Goal: Information Seeking & Learning: Learn about a topic

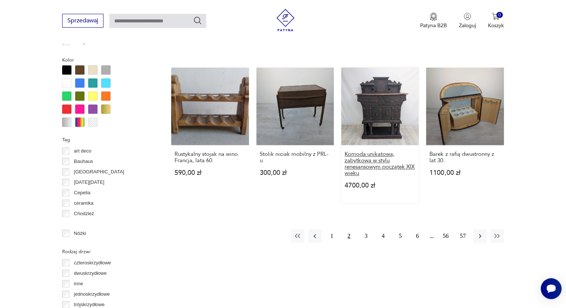
scroll to position [719, 0]
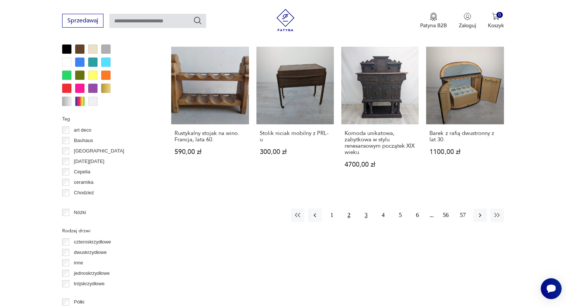
click at [366, 213] on button "3" at bounding box center [366, 214] width 13 height 13
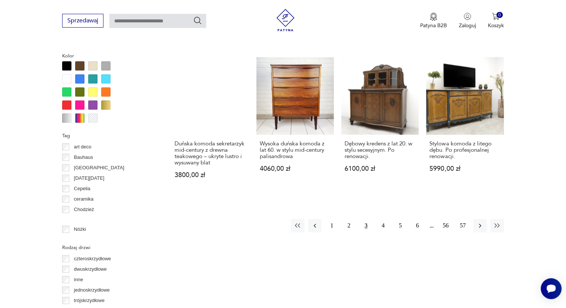
scroll to position [719, 0]
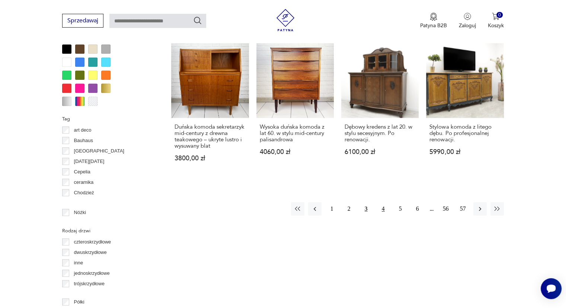
click at [386, 203] on button "4" at bounding box center [383, 208] width 13 height 13
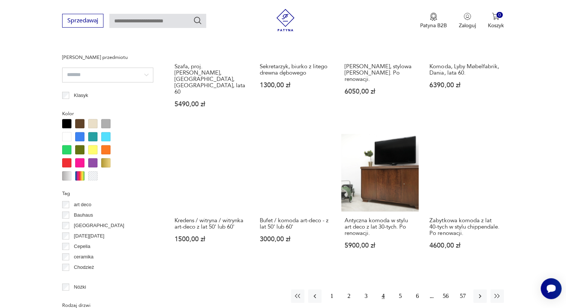
scroll to position [756, 0]
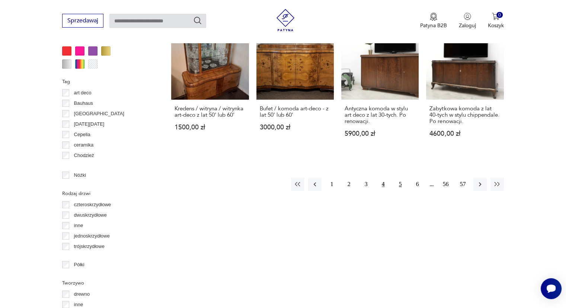
click at [399, 177] on button "5" at bounding box center [400, 183] width 13 height 13
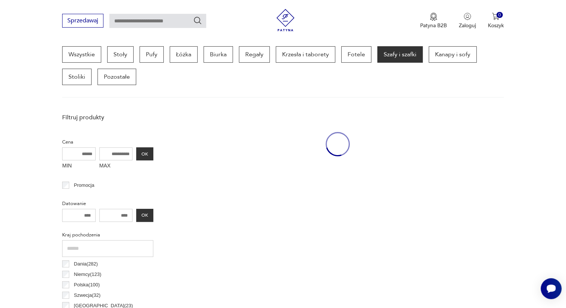
scroll to position [197, 0]
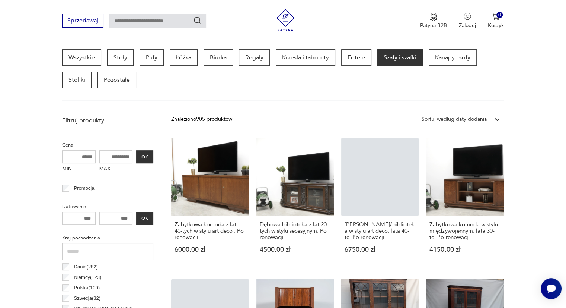
click at [165, 23] on input "text" at bounding box center [157, 21] width 97 height 14
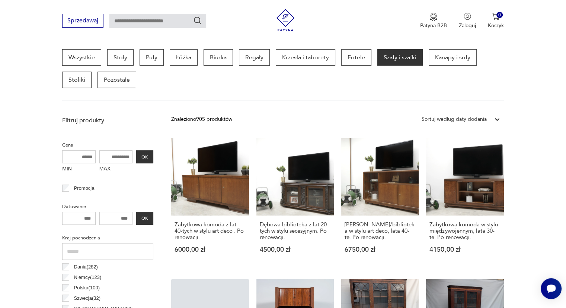
type input "*"
type input "******"
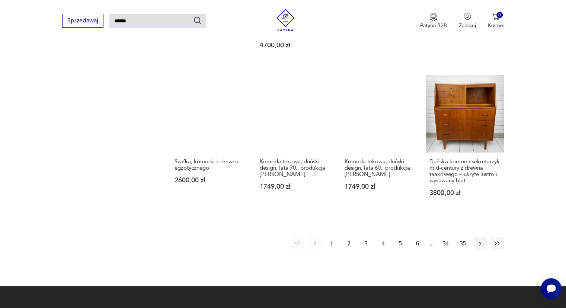
scroll to position [585, 0]
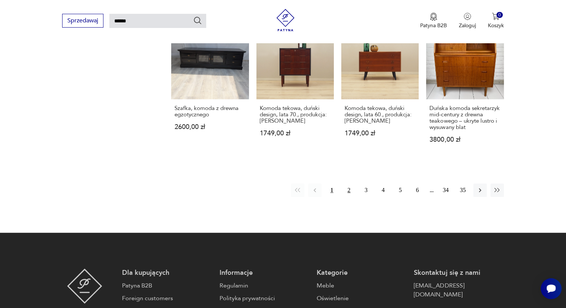
click at [347, 183] on button "2" at bounding box center [349, 189] width 13 height 13
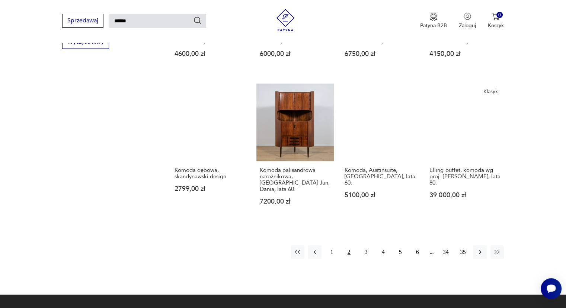
scroll to position [548, 0]
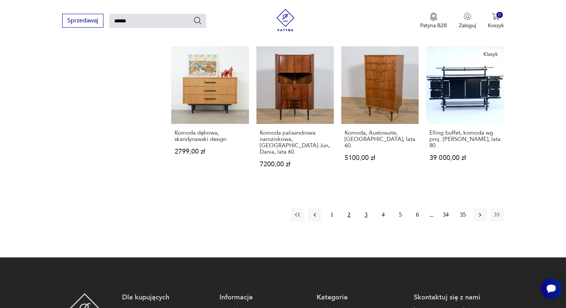
click at [366, 214] on button "3" at bounding box center [366, 214] width 13 height 13
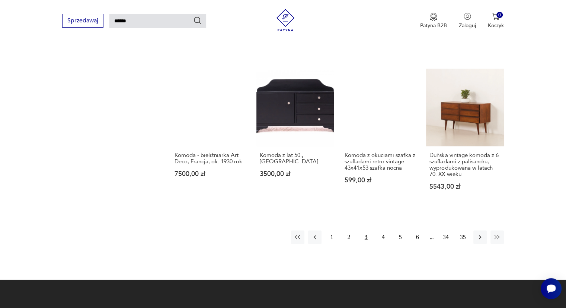
scroll to position [548, 0]
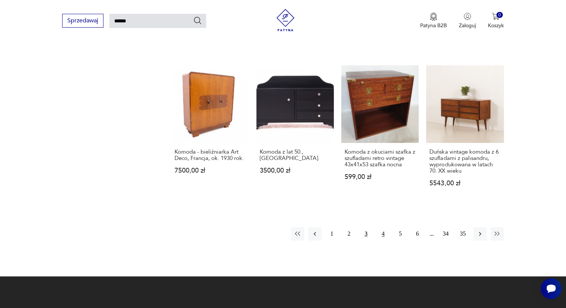
click at [384, 227] on button "4" at bounding box center [383, 233] width 13 height 13
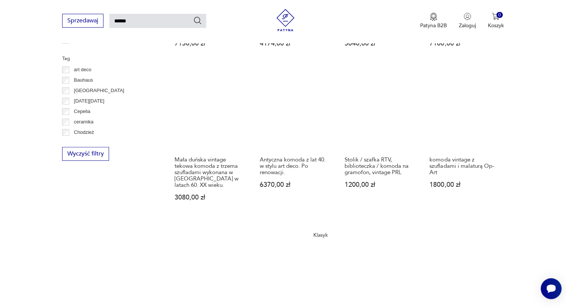
scroll to position [436, 0]
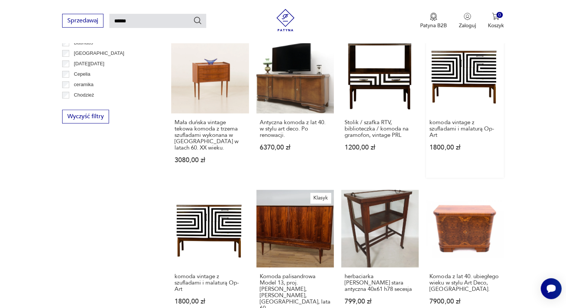
click at [472, 60] on link "komoda vintage z szufladami i malaturą Op-Art 1800,00 zł" at bounding box center [464, 107] width 77 height 142
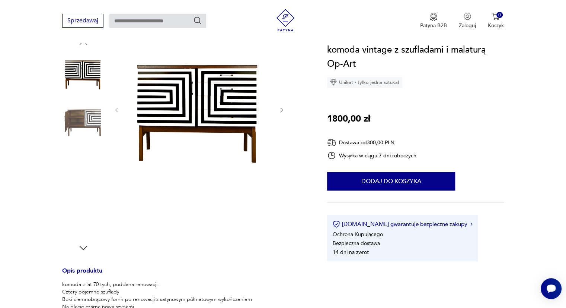
scroll to position [37, 0]
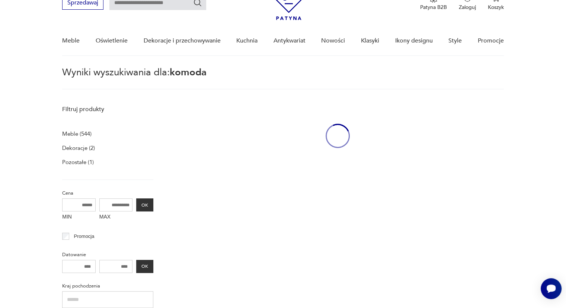
type input "******"
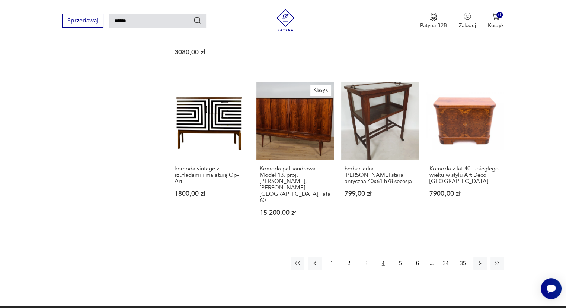
scroll to position [621, 0]
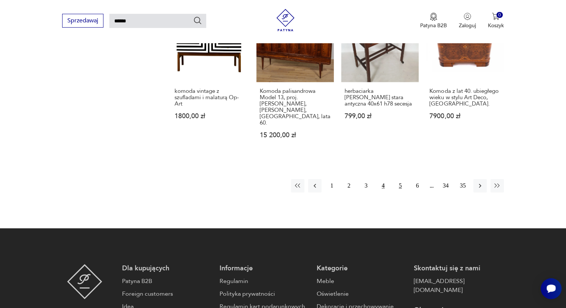
click at [401, 179] on button "5" at bounding box center [400, 185] width 13 height 13
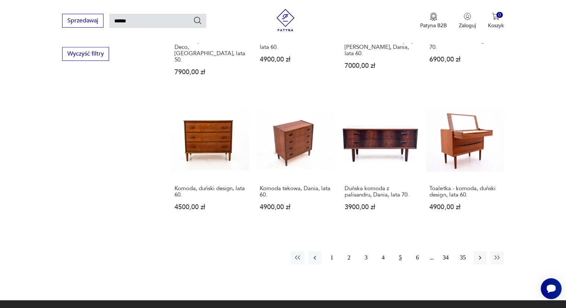
scroll to position [510, 0]
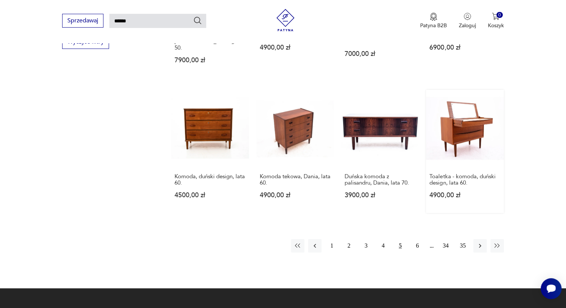
click at [463, 100] on link "Toaletka - komoda, duński design, lata 60. 4900,00 zł" at bounding box center [464, 151] width 77 height 123
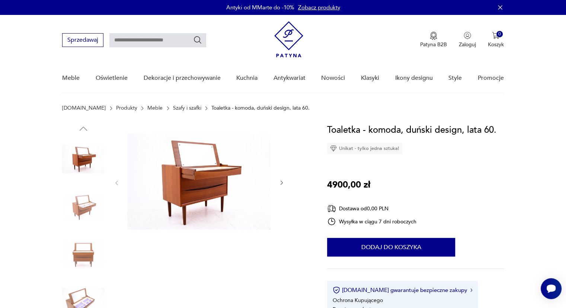
click at [282, 184] on icon "button" at bounding box center [282, 182] width 6 height 6
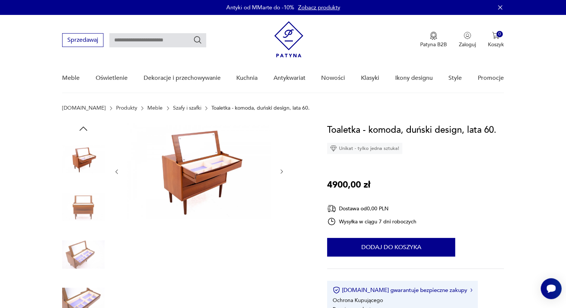
click at [208, 171] on img at bounding box center [199, 171] width 144 height 96
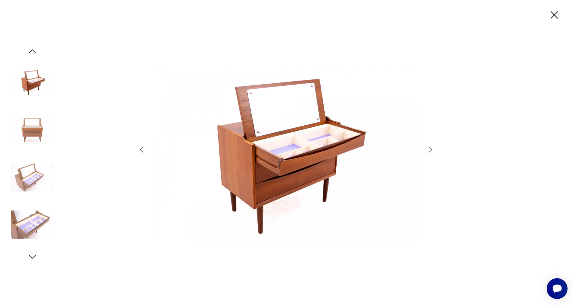
click at [431, 148] on icon "button" at bounding box center [430, 149] width 3 height 6
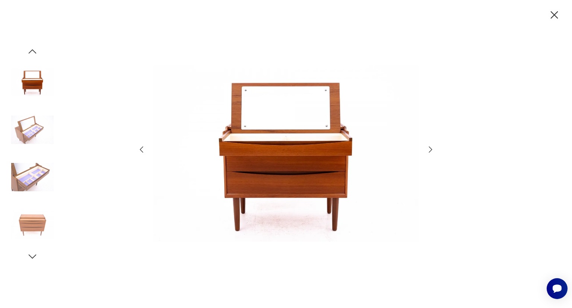
click at [431, 148] on icon "button" at bounding box center [430, 149] width 3 height 6
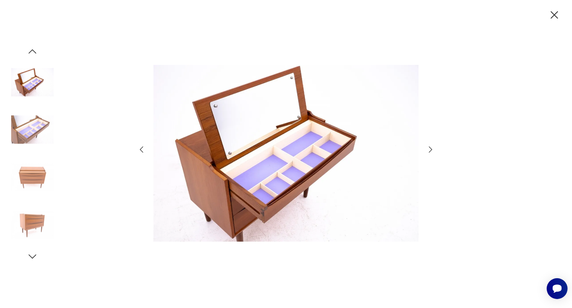
click at [431, 148] on icon "button" at bounding box center [430, 149] width 3 height 6
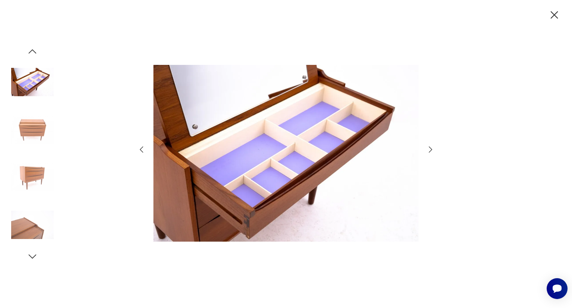
click at [431, 148] on icon "button" at bounding box center [430, 149] width 3 height 6
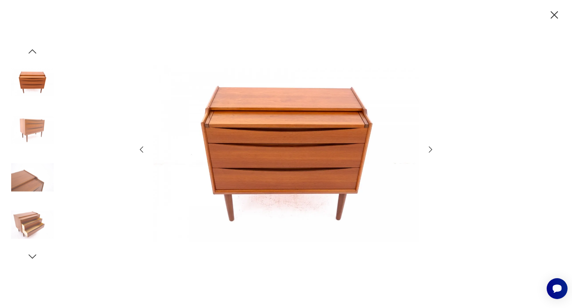
click at [431, 148] on icon "button" at bounding box center [430, 149] width 3 height 6
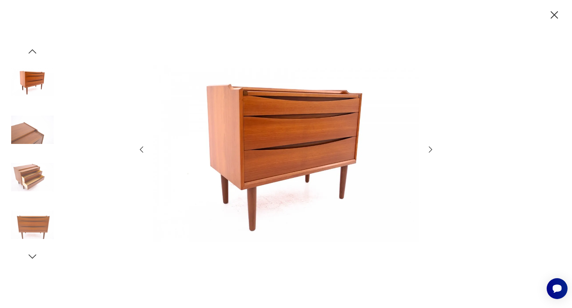
click at [431, 148] on icon "button" at bounding box center [430, 149] width 3 height 6
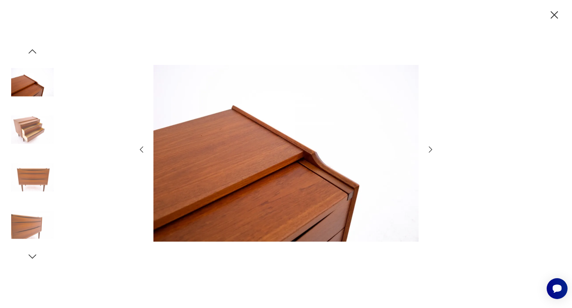
click at [431, 148] on icon "button" at bounding box center [430, 149] width 3 height 6
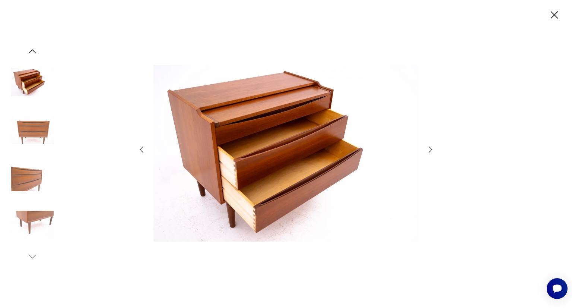
click at [431, 148] on icon "button" at bounding box center [430, 149] width 3 height 6
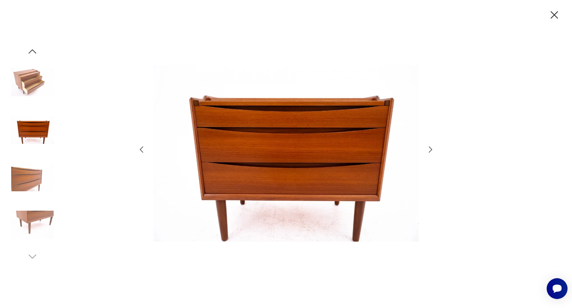
click at [431, 148] on icon "button" at bounding box center [430, 149] width 3 height 6
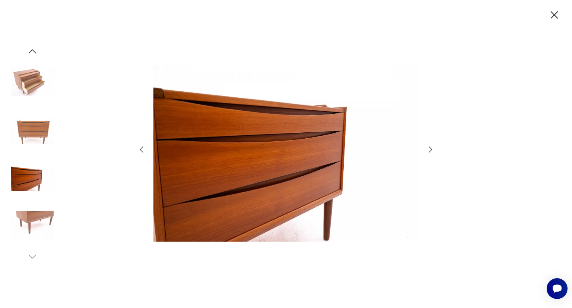
click at [431, 148] on icon "button" at bounding box center [430, 149] width 3 height 6
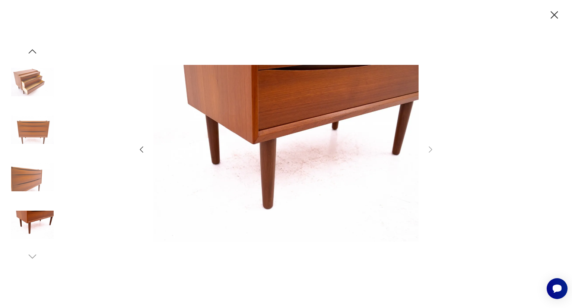
click at [33, 51] on icon "button" at bounding box center [32, 51] width 11 height 11
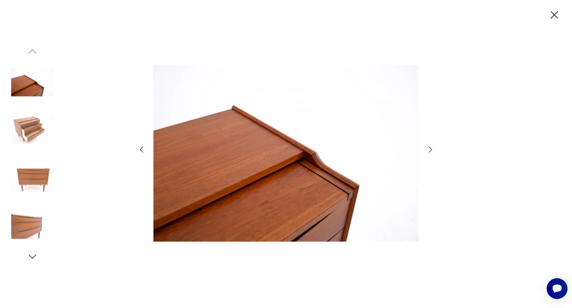
click at [140, 149] on icon "button" at bounding box center [141, 149] width 3 height 6
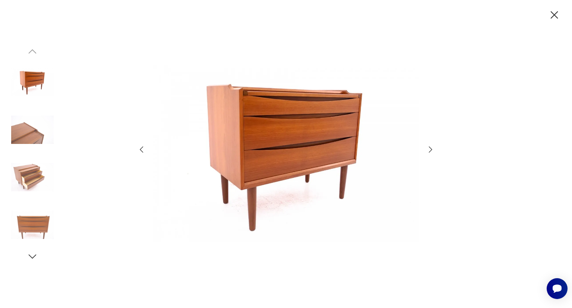
click at [140, 149] on icon "button" at bounding box center [141, 149] width 3 height 6
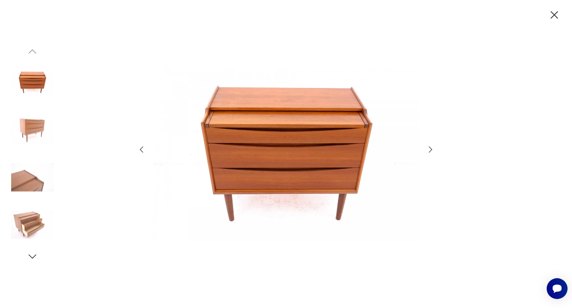
click at [140, 149] on icon "button" at bounding box center [141, 149] width 3 height 6
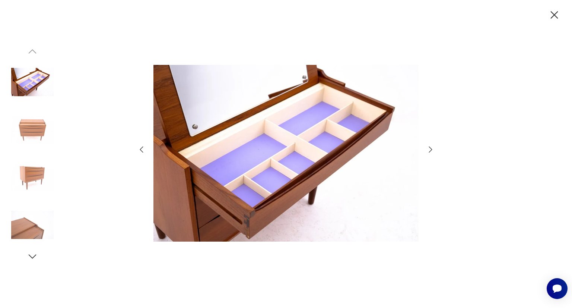
click at [140, 149] on icon "button" at bounding box center [141, 149] width 3 height 6
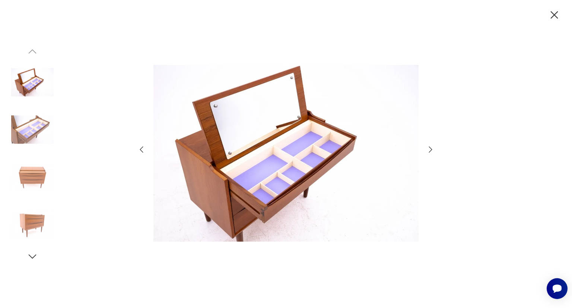
click at [554, 15] on icon "button" at bounding box center [554, 14] width 7 height 7
